Goal: Task Accomplishment & Management: Manage account settings

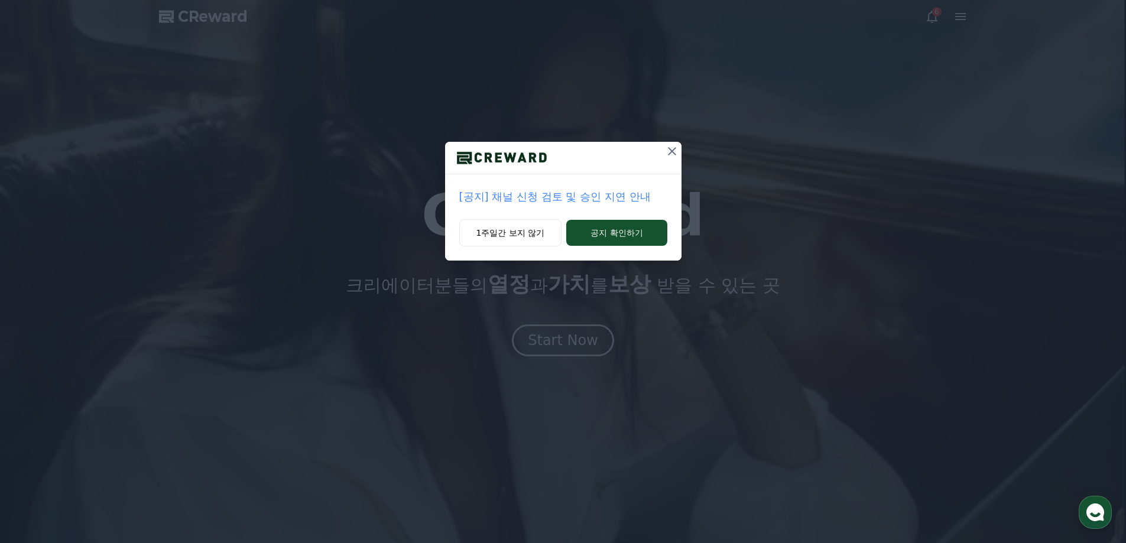
click at [669, 151] on icon at bounding box center [672, 151] width 14 height 14
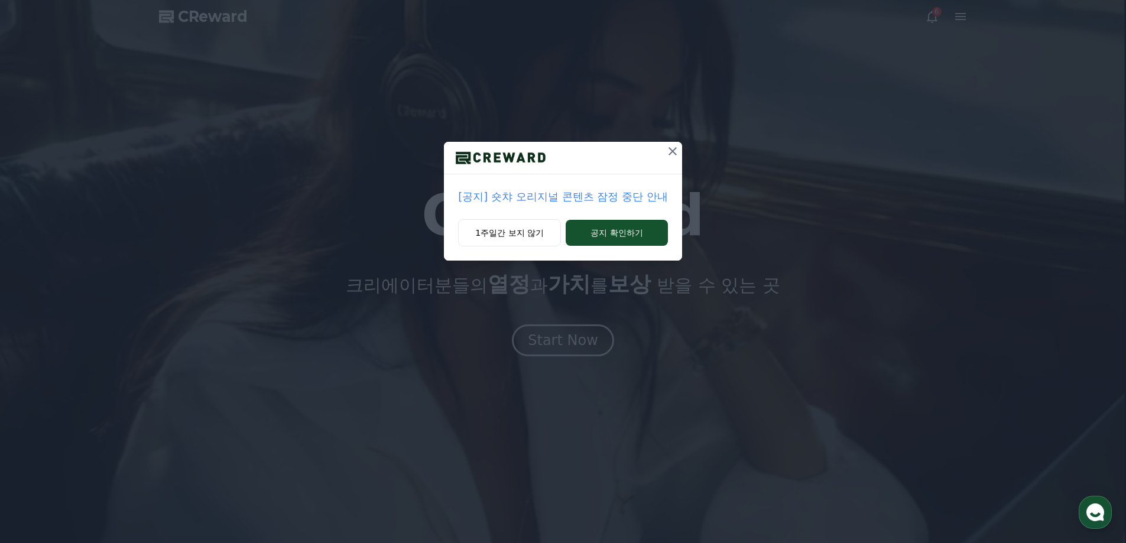
drag, startPoint x: 676, startPoint y: 147, endPoint x: 667, endPoint y: 184, distance: 37.9
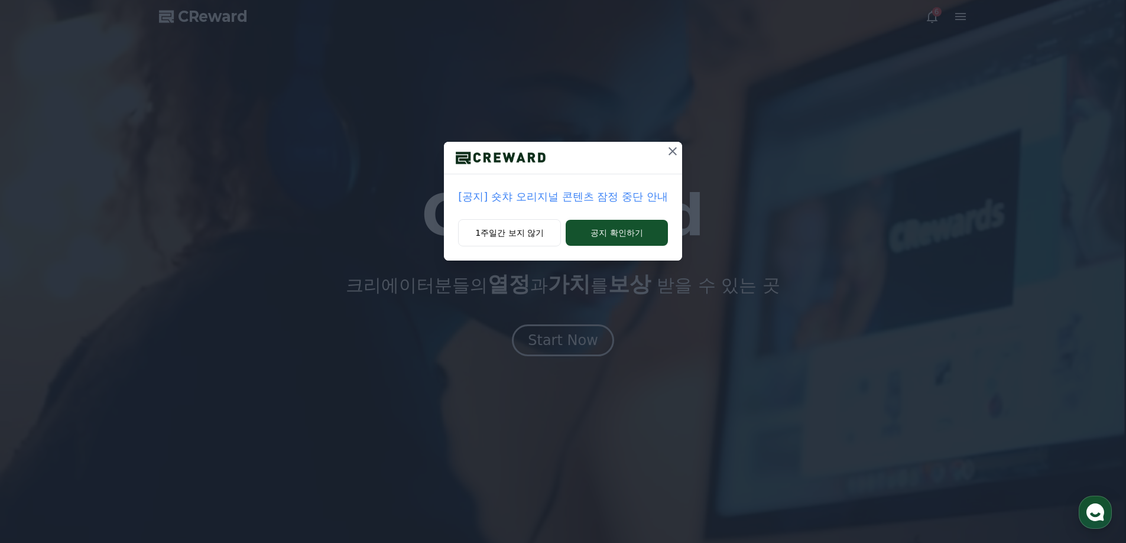
click at [676, 148] on icon at bounding box center [673, 151] width 14 height 14
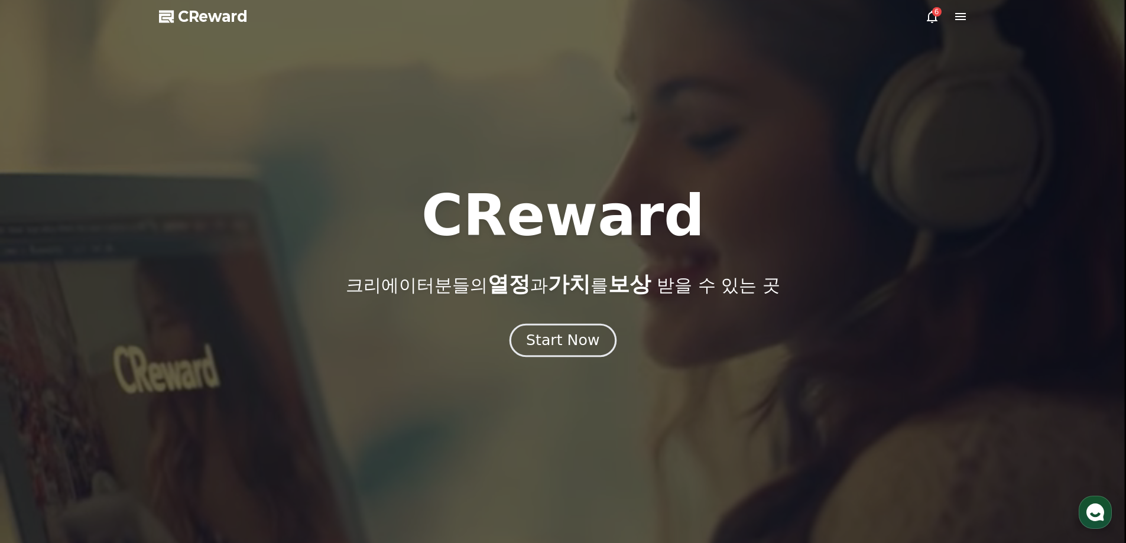
click at [562, 325] on button "Start Now" at bounding box center [563, 340] width 107 height 34
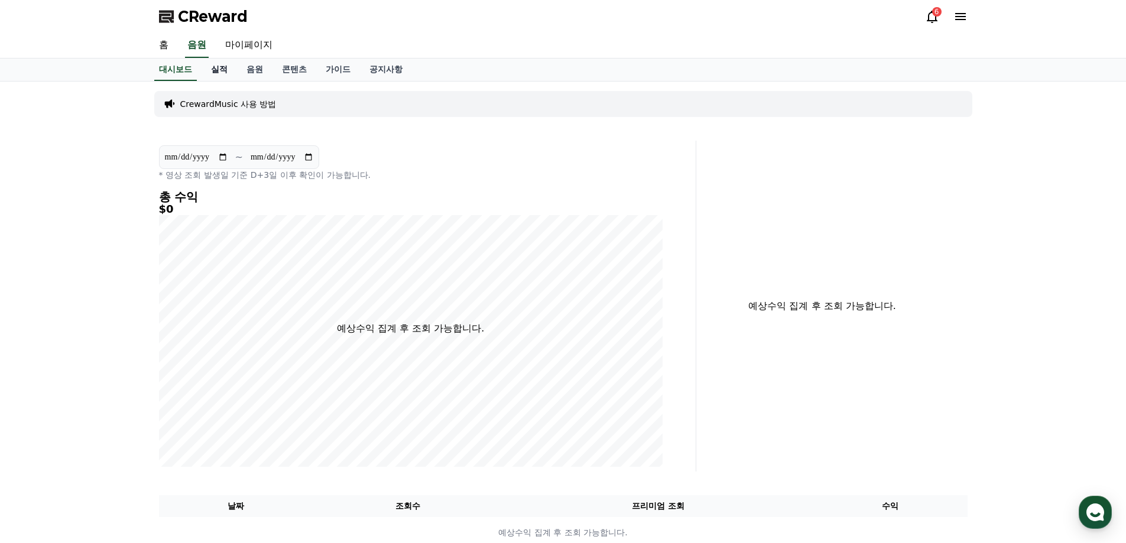
click at [207, 66] on link "실적" at bounding box center [219, 70] width 35 height 22
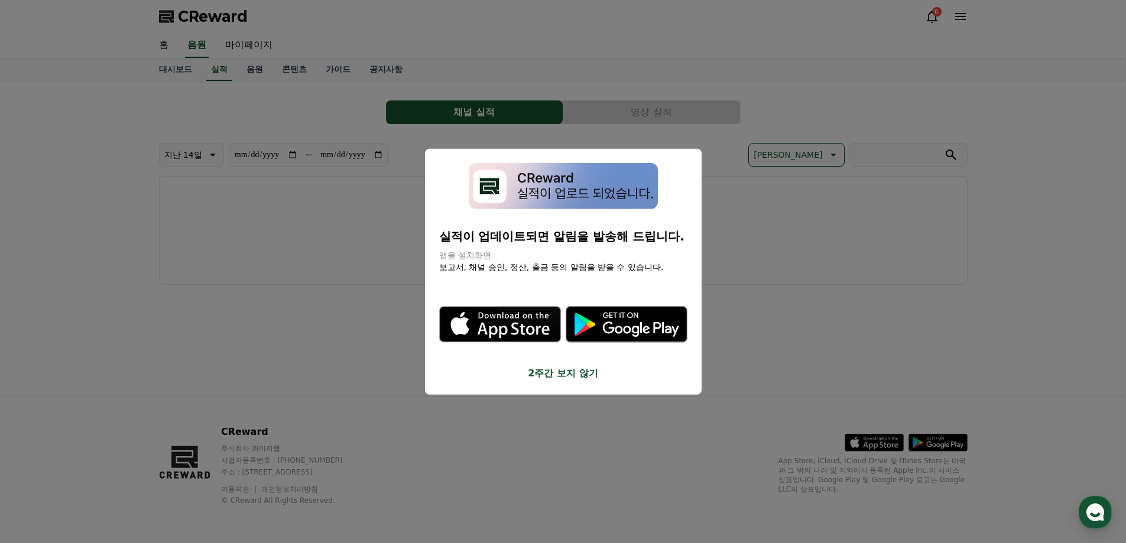
click at [559, 374] on button "2주간 보지 않기" at bounding box center [563, 374] width 248 height 14
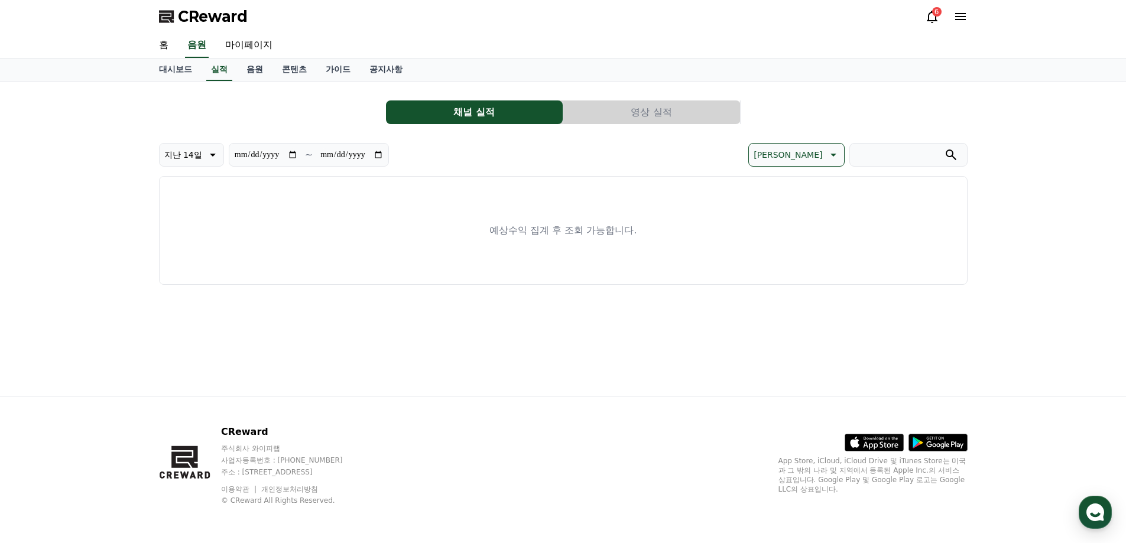
click at [495, 212] on div "예상수익 집계 후 조회 가능합니다." at bounding box center [563, 230] width 809 height 109
click at [606, 125] on div "**********" at bounding box center [563, 188] width 809 height 194
click at [614, 109] on button "영상 실적" at bounding box center [651, 112] width 177 height 24
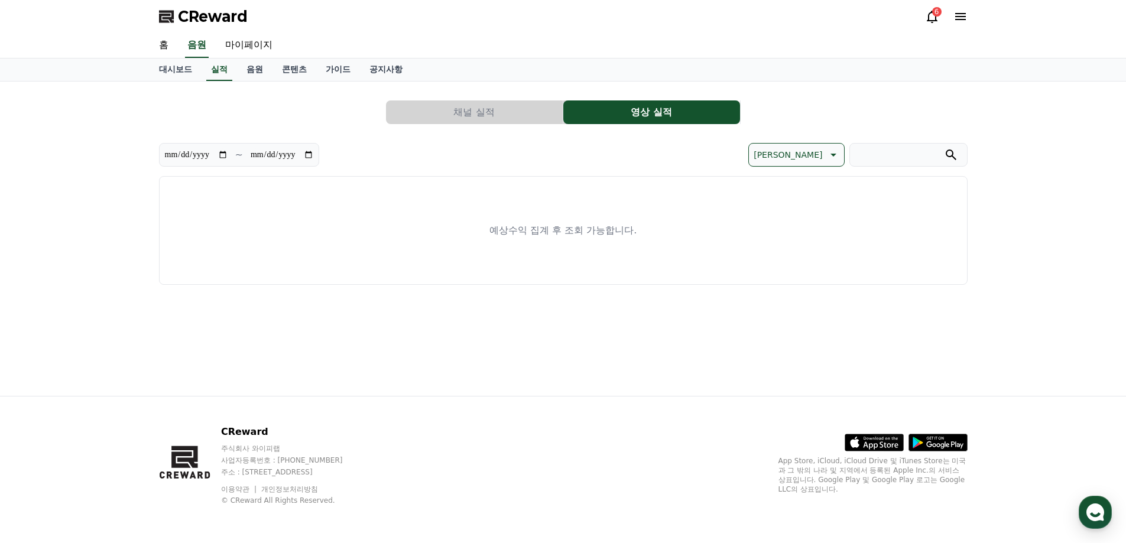
click at [490, 107] on button "채널 실적" at bounding box center [474, 112] width 177 height 24
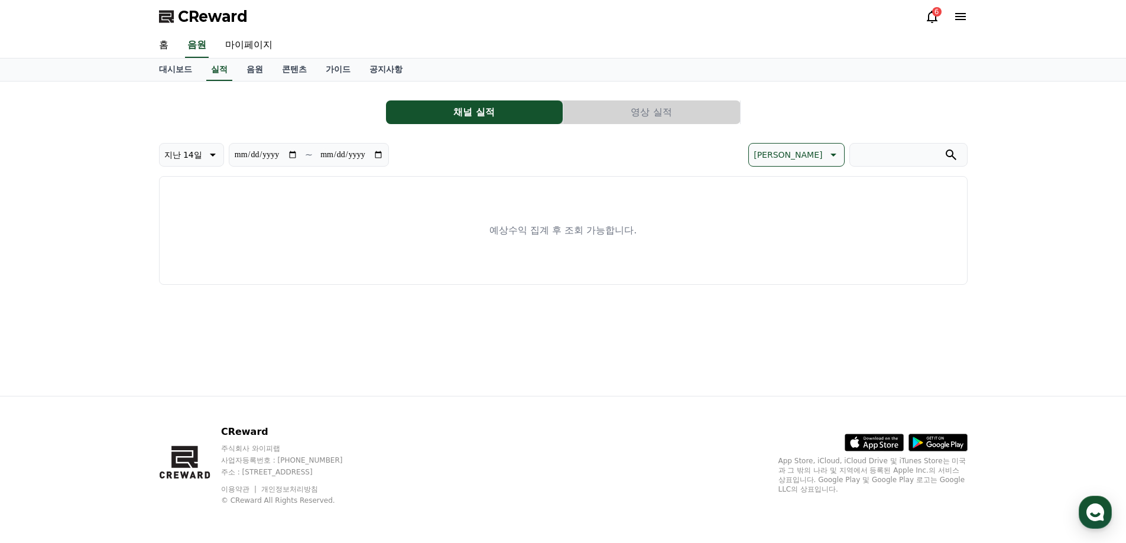
drag, startPoint x: 552, startPoint y: 211, endPoint x: 406, endPoint y: 198, distance: 146.6
click at [546, 213] on div "예상수익 집계 후 조회 가능합니다." at bounding box center [563, 230] width 809 height 109
click at [245, 48] on link "마이페이지" at bounding box center [249, 45] width 66 height 25
select select "**********"
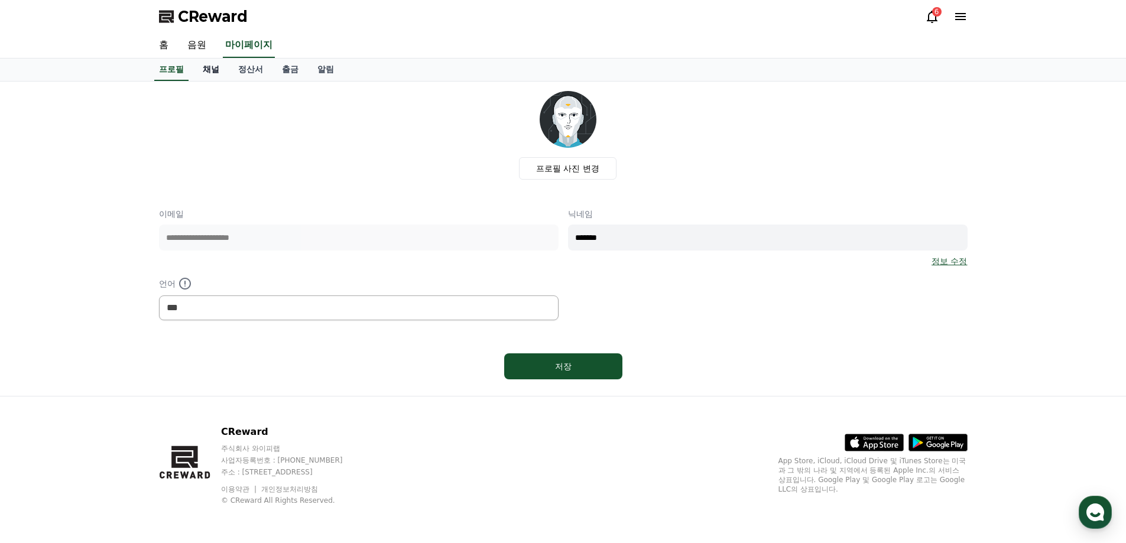
click at [216, 71] on link "채널" at bounding box center [210, 70] width 35 height 22
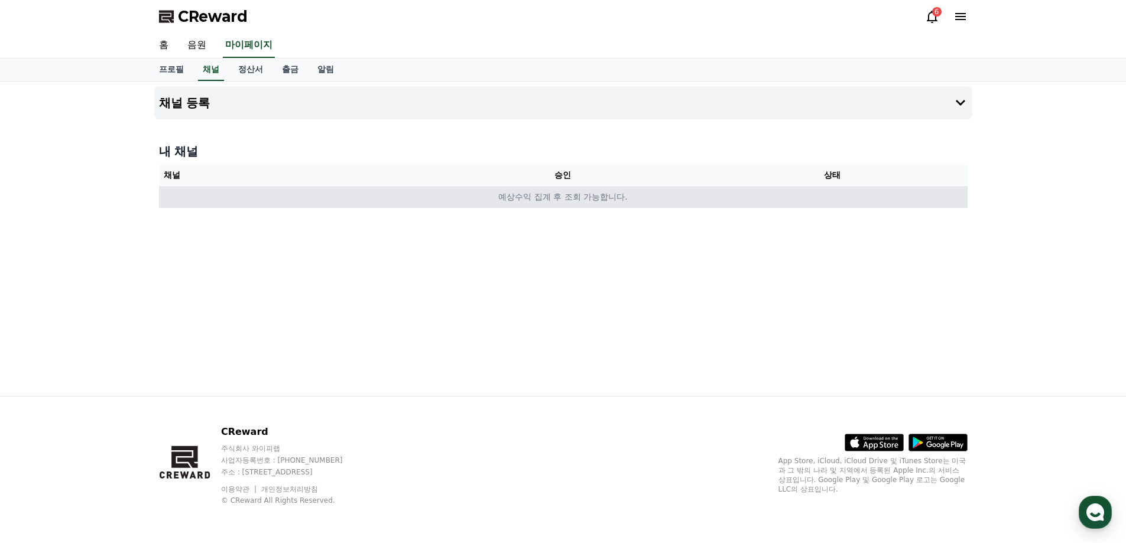
click at [648, 202] on td "예상수익 집계 후 조회 가능합니다." at bounding box center [563, 197] width 809 height 22
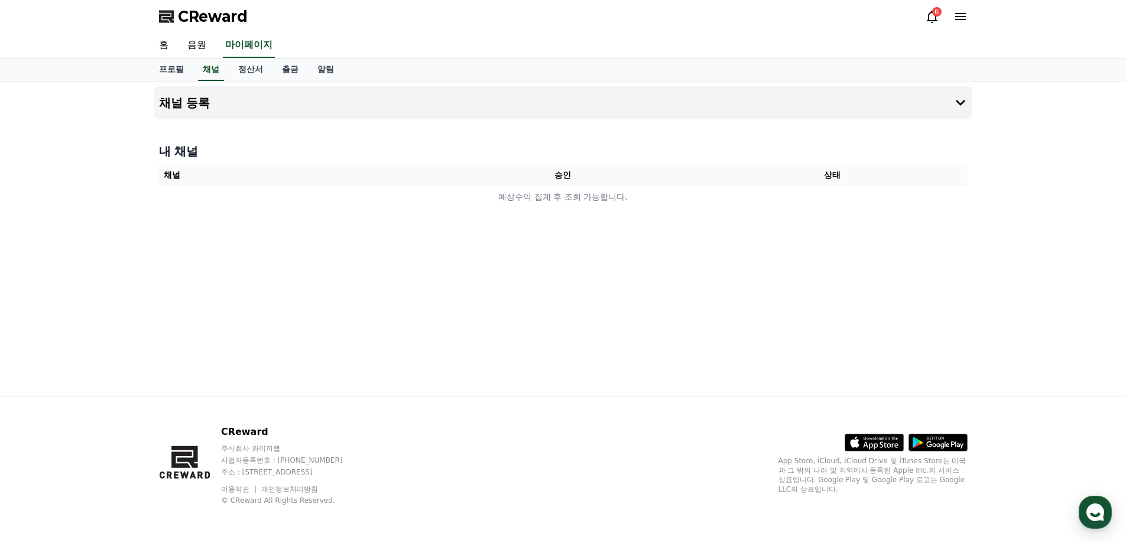
drag, startPoint x: 711, startPoint y: 176, endPoint x: 664, endPoint y: 171, distance: 46.4
click at [699, 176] on th "상태" at bounding box center [833, 175] width 270 height 22
click at [698, 171] on th "상태" at bounding box center [833, 175] width 270 height 22
click at [257, 99] on button "채널 등록" at bounding box center [563, 102] width 818 height 33
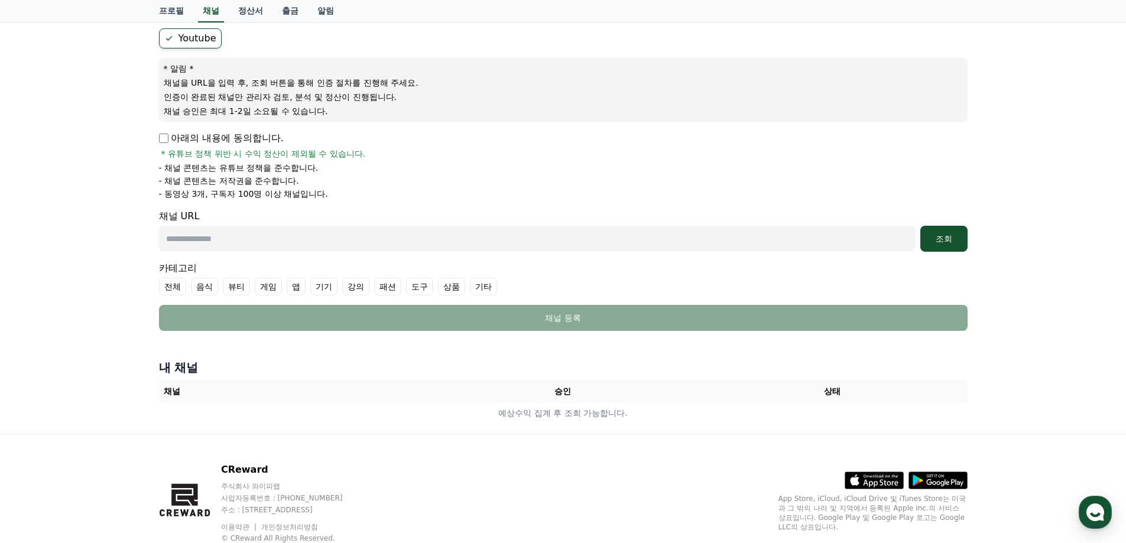
scroll to position [84, 0]
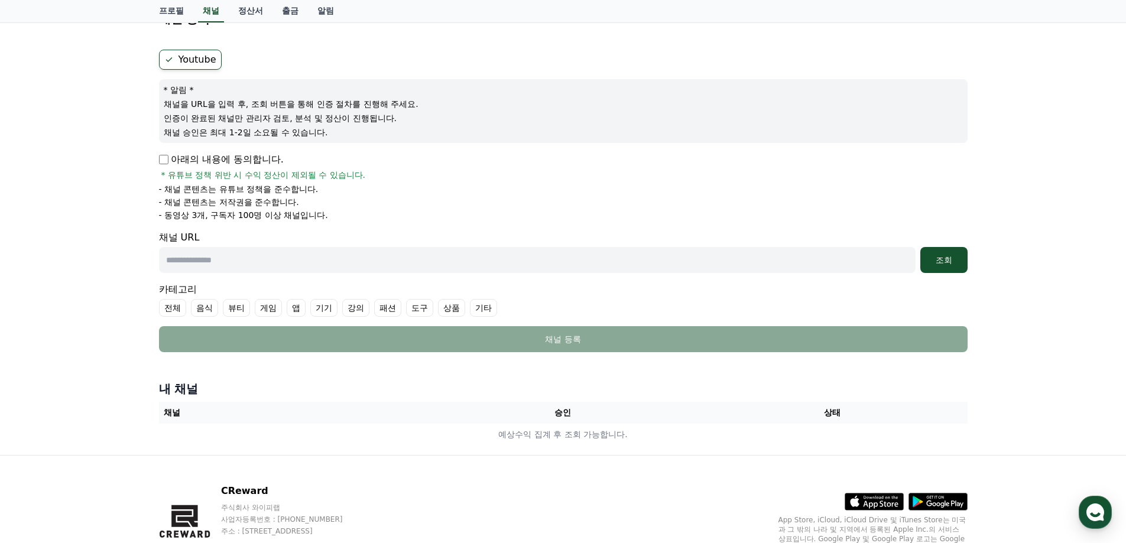
drag, startPoint x: 199, startPoint y: 106, endPoint x: 317, endPoint y: 132, distance: 121.8
click at [317, 132] on div "* 알림 * 채널을 URL을 입력 후, 조회 버튼을 통해 인증 절차를 진행해 주세요. 인증이 완료된 채널만 관리자 검토, 분석 및 정산이 진행…" at bounding box center [563, 111] width 809 height 64
drag, startPoint x: 171, startPoint y: 189, endPoint x: 351, endPoint y: 203, distance: 180.2
click at [320, 199] on ul "- 채널 콘텐츠는 유튜브 정책을 준수합니다. - 채널 콘텐츠는 저작권을 준수합니다. - 동영상 3개, 구독자 100명 이상 채널입니다." at bounding box center [563, 202] width 809 height 38
click at [351, 203] on li "- 채널 콘텐츠는 저작권을 준수합니다." at bounding box center [563, 202] width 809 height 12
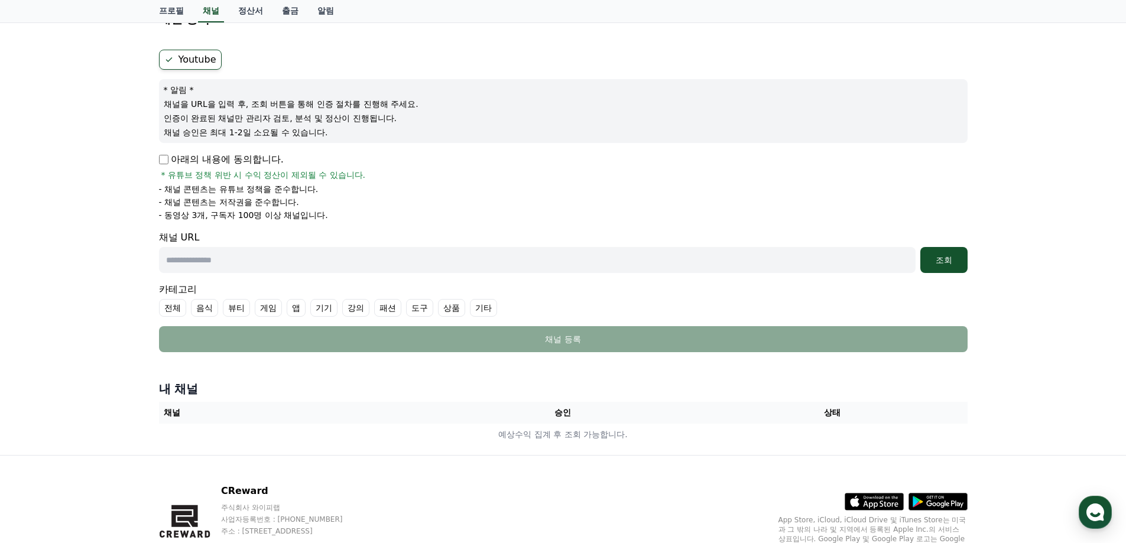
scroll to position [25, 0]
